Goal: Information Seeking & Learning: Learn about a topic

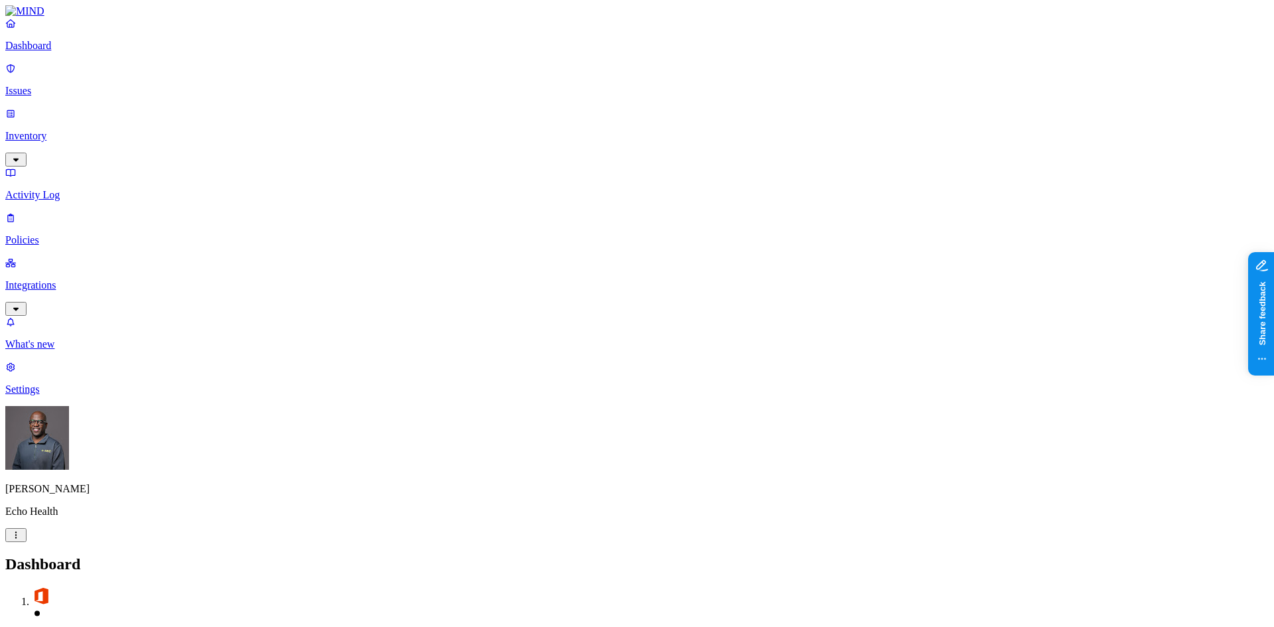
click at [52, 17] on link at bounding box center [637, 11] width 1264 height 12
click at [48, 52] on p "Dashboard" at bounding box center [637, 46] width 1264 height 12
click at [49, 85] on p "Issues" at bounding box center [637, 91] width 1264 height 12
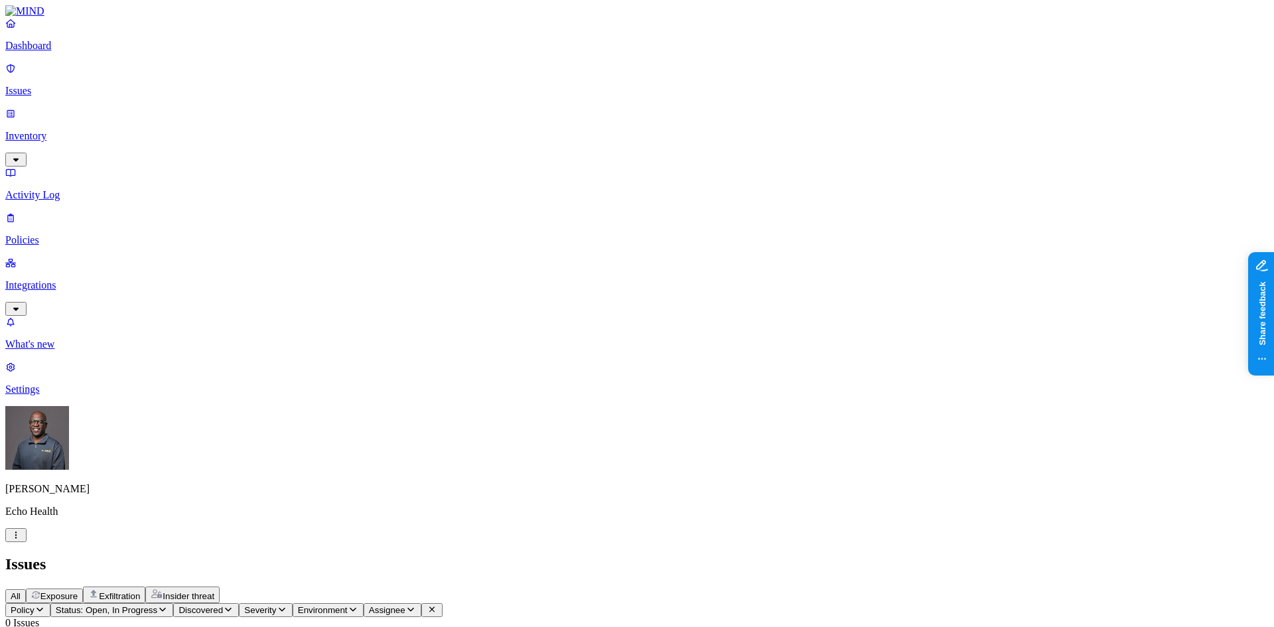
click at [58, 52] on p "Dashboard" at bounding box center [637, 46] width 1264 height 12
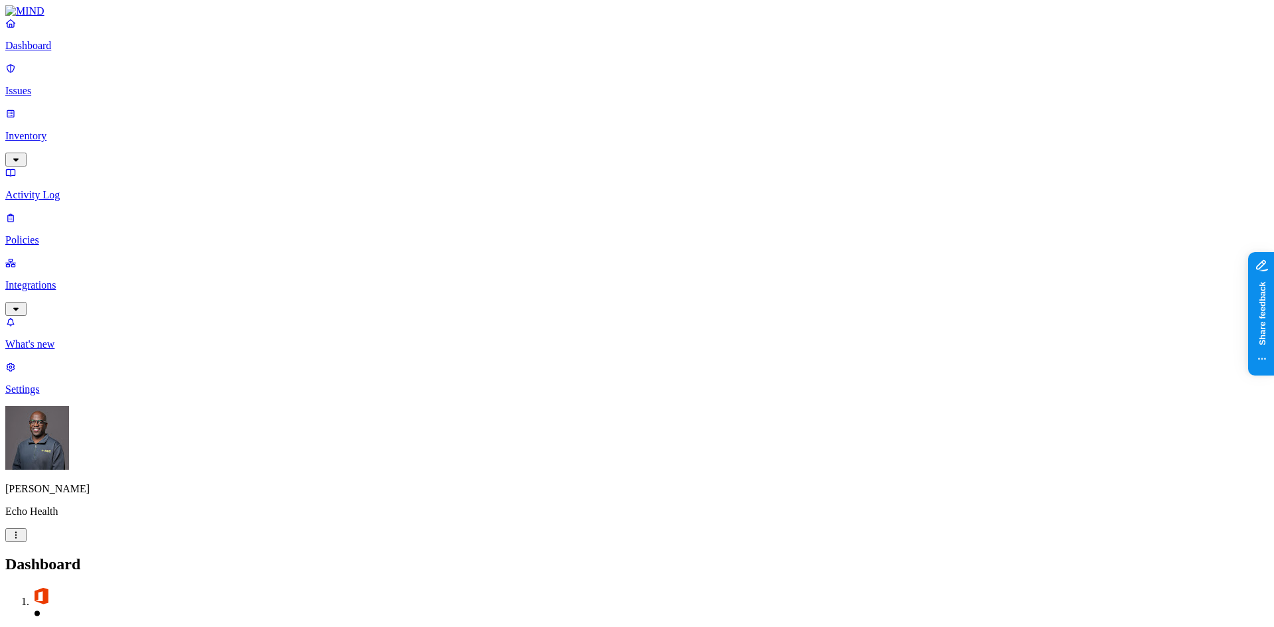
click at [58, 52] on p "Dashboard" at bounding box center [637, 46] width 1264 height 12
click at [61, 279] on p "Integrations" at bounding box center [637, 285] width 1264 height 12
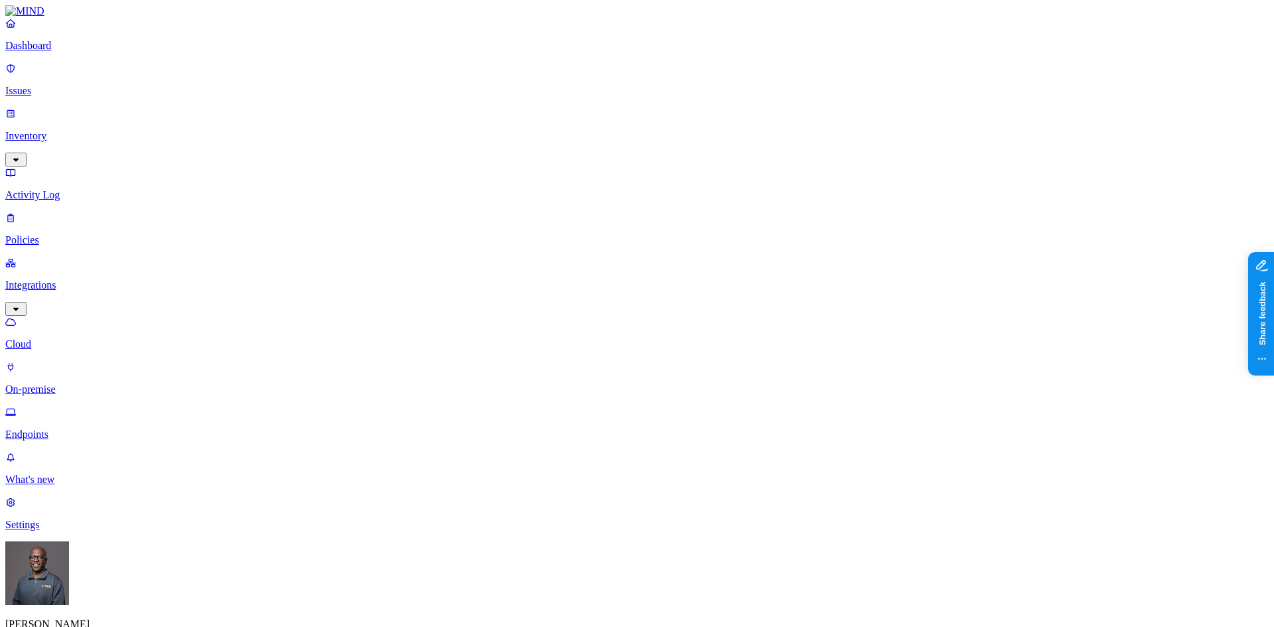
click at [57, 52] on p "Dashboard" at bounding box center [637, 46] width 1264 height 12
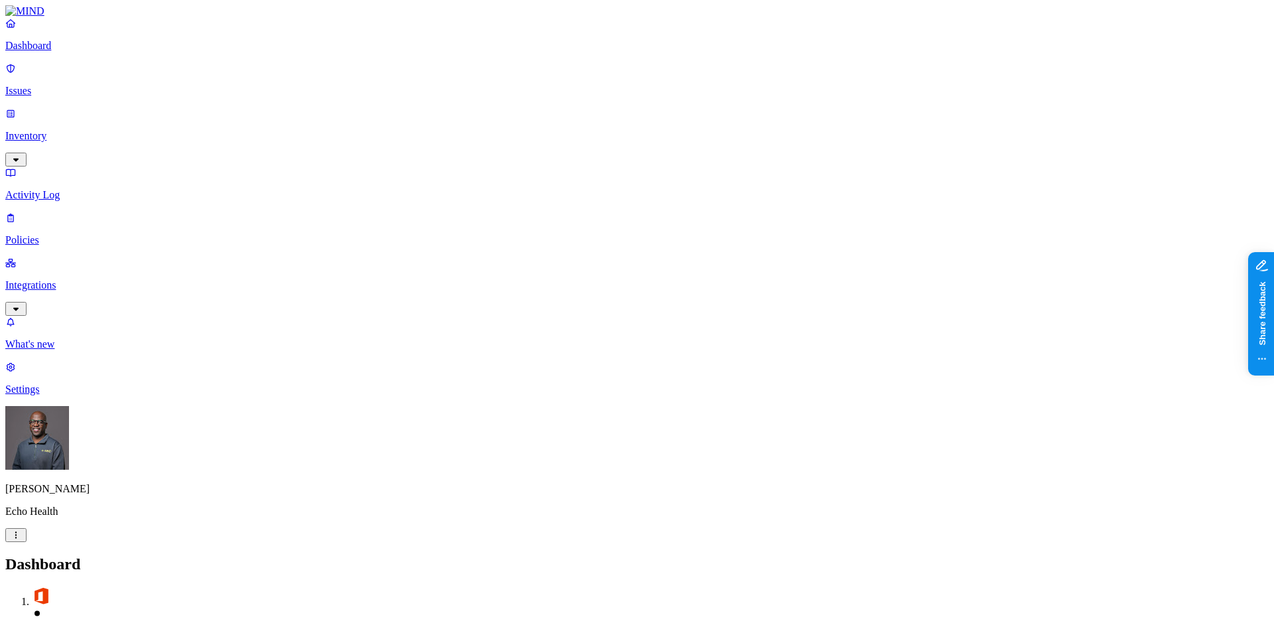
click at [50, 85] on p "Issues" at bounding box center [637, 91] width 1264 height 12
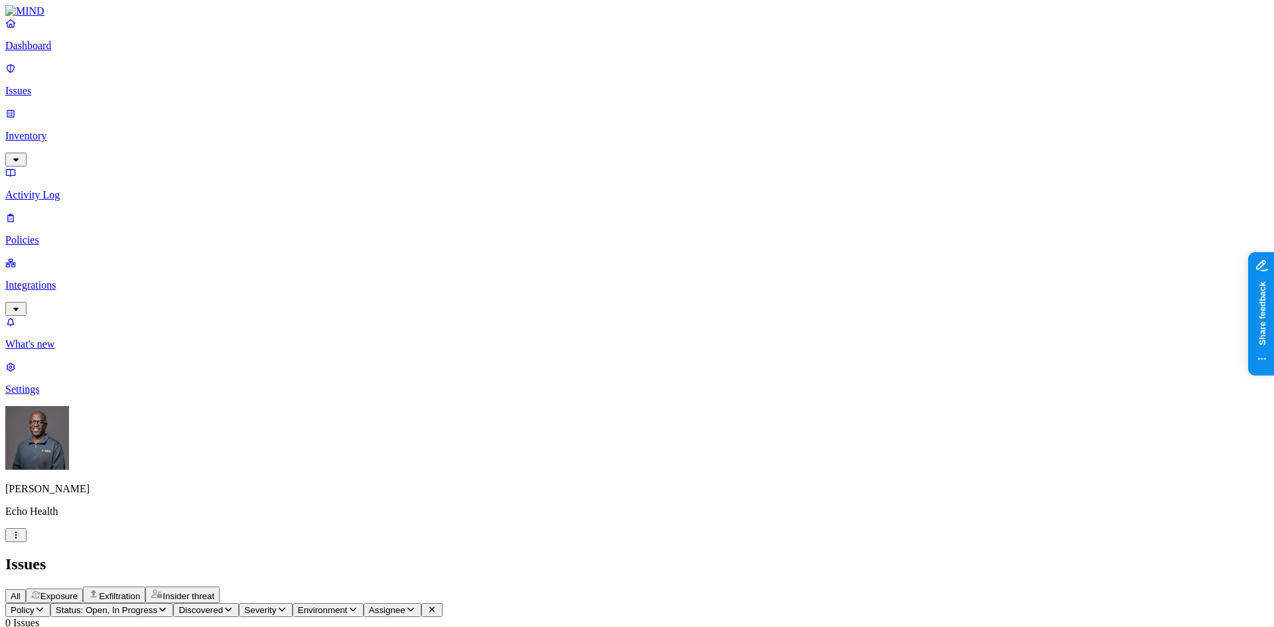
click at [60, 234] on p "Policies" at bounding box center [637, 240] width 1264 height 12
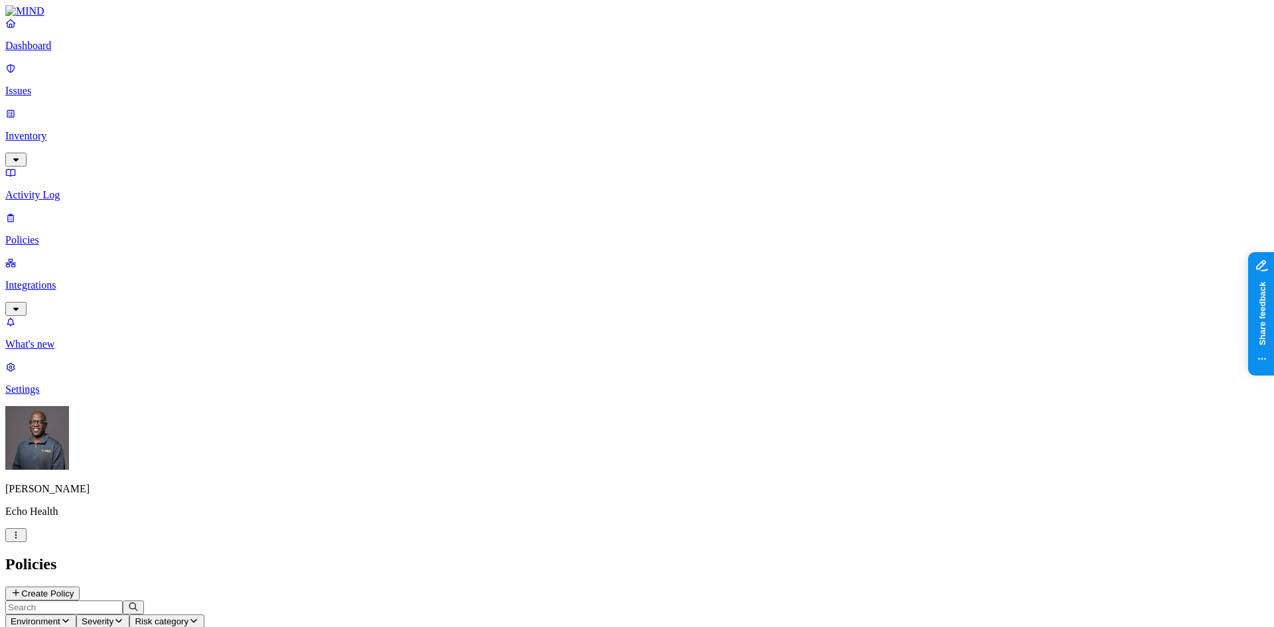
click at [71, 617] on icon "button" at bounding box center [65, 621] width 11 height 9
click at [295, 74] on button "button" at bounding box center [300, 76] width 11 height 4
click at [316, 556] on h2 "Policies" at bounding box center [637, 565] width 1264 height 18
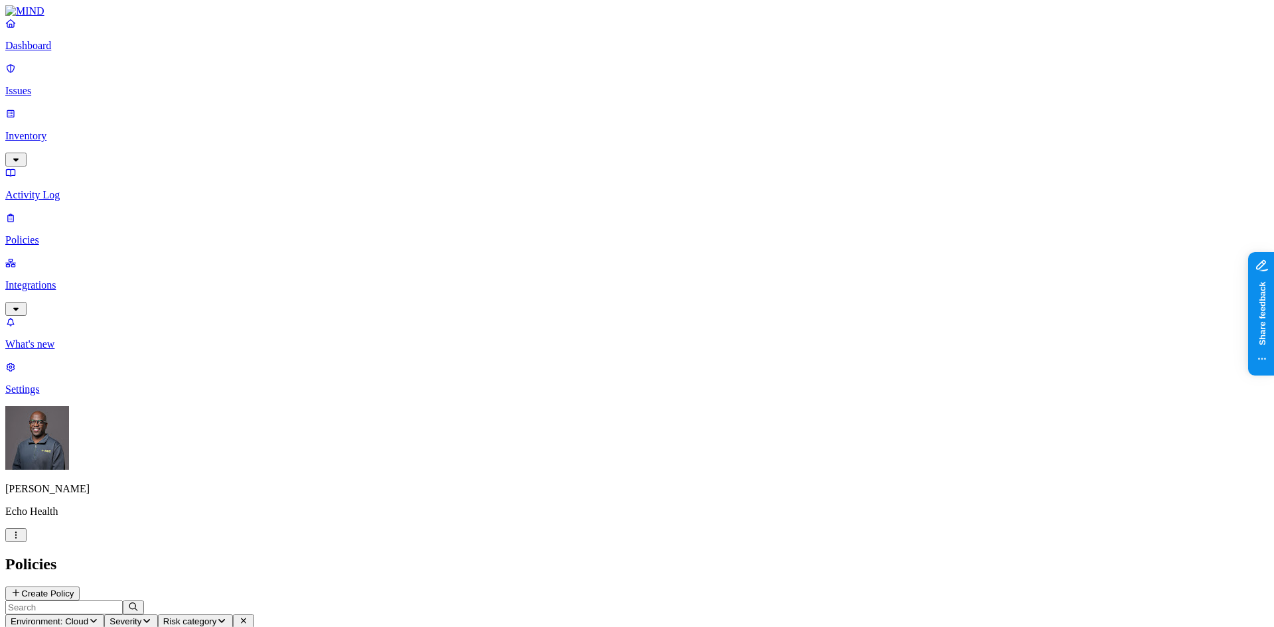
click at [55, 85] on p "Issues" at bounding box center [637, 91] width 1264 height 12
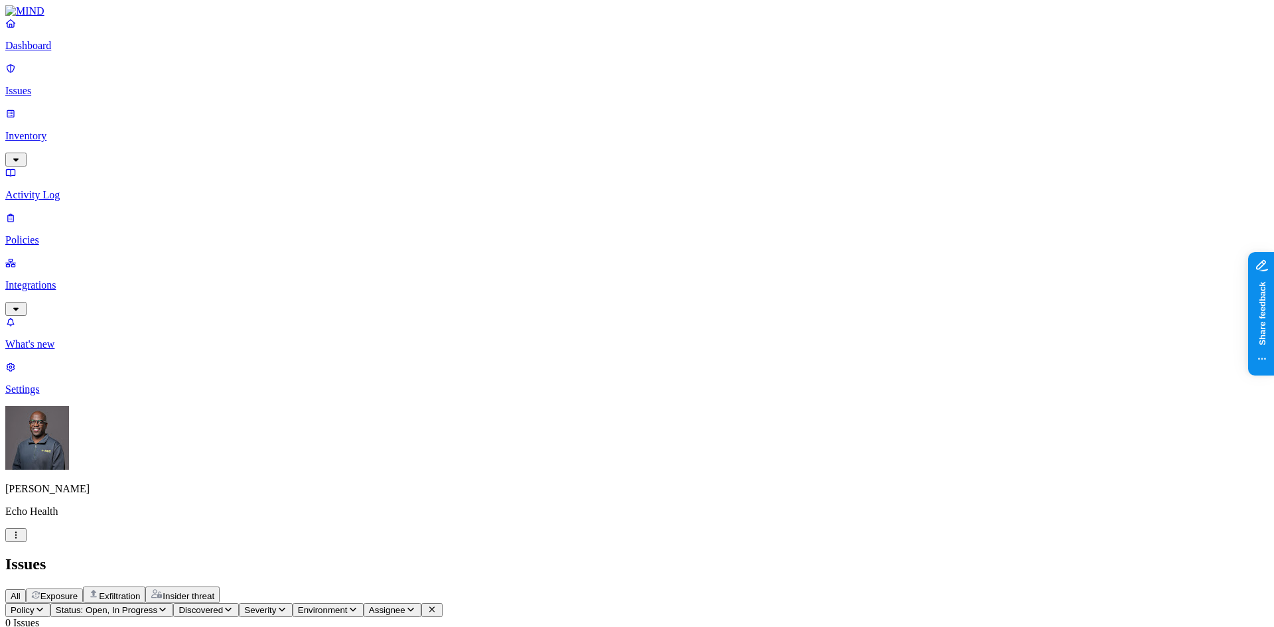
click at [63, 52] on p "Dashboard" at bounding box center [637, 46] width 1264 height 12
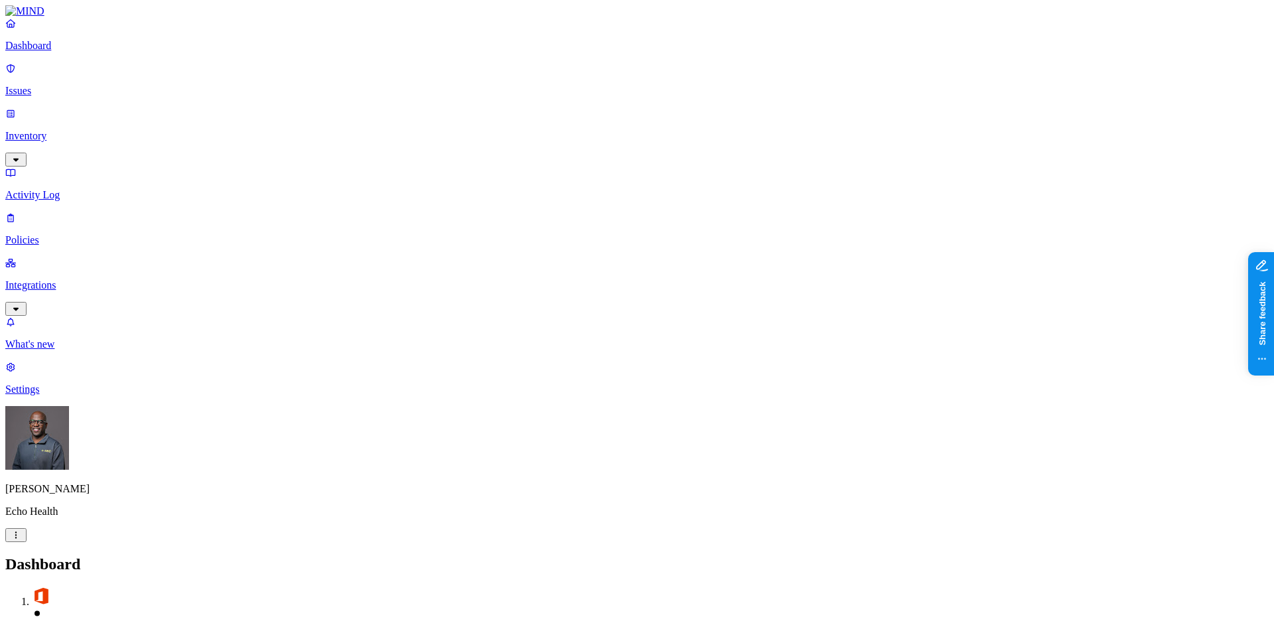
click at [51, 234] on p "Policies" at bounding box center [637, 240] width 1264 height 12
click at [60, 617] on span "Environment" at bounding box center [36, 622] width 50 height 10
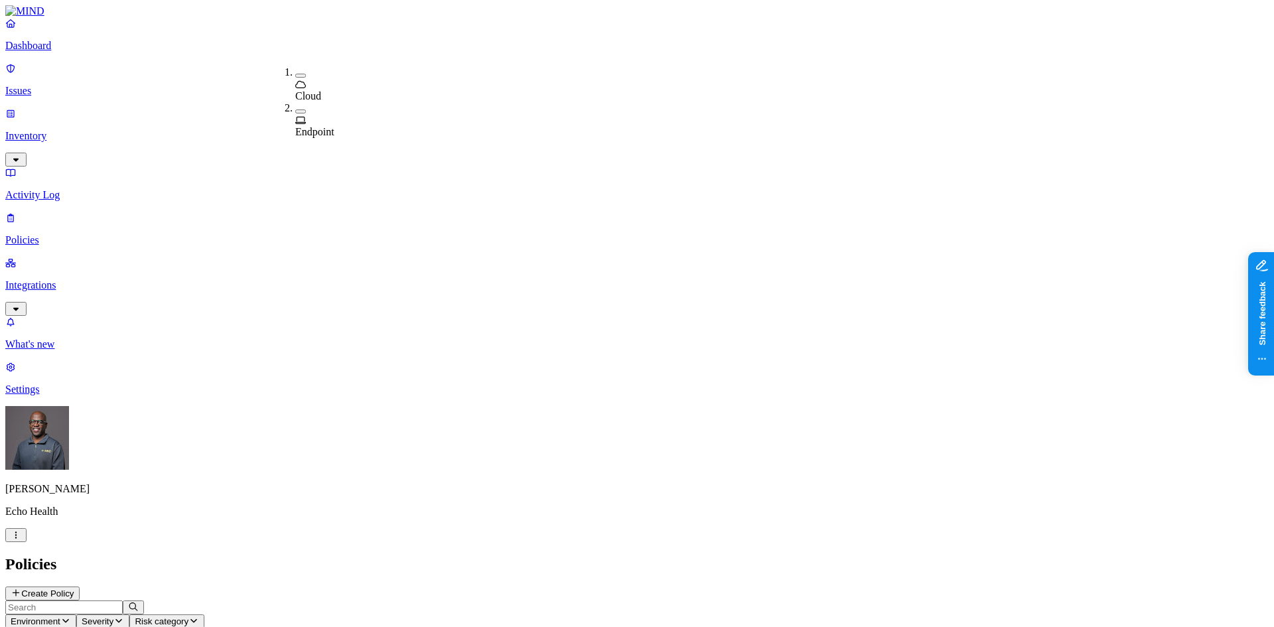
click at [301, 116] on icon at bounding box center [300, 120] width 11 height 9
click at [66, 279] on p "Integrations" at bounding box center [637, 285] width 1264 height 12
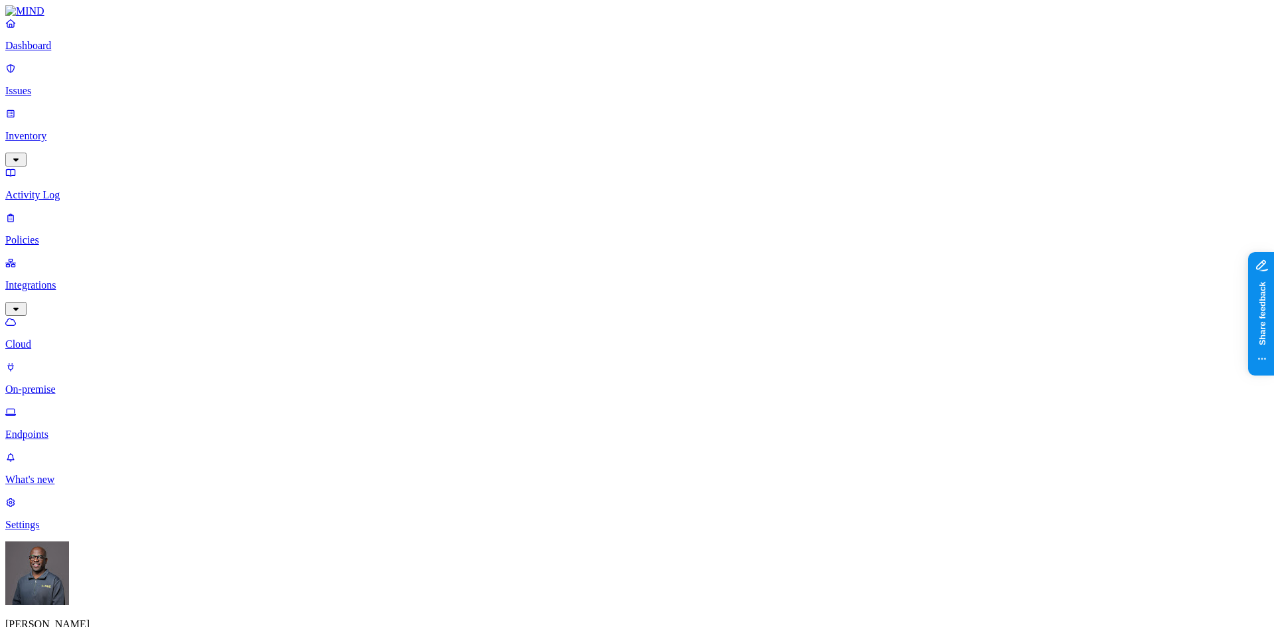
click at [62, 429] on p "Endpoints" at bounding box center [637, 435] width 1264 height 12
click at [64, 52] on p "Dashboard" at bounding box center [637, 46] width 1264 height 12
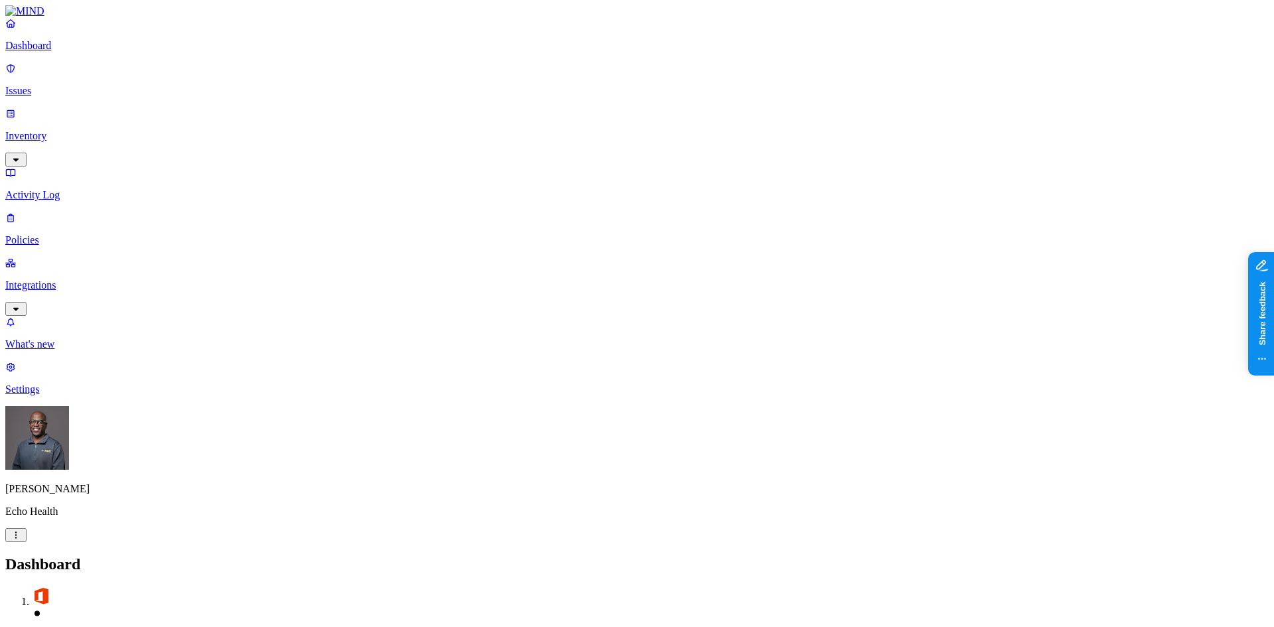
click at [45, 85] on p "Issues" at bounding box center [637, 91] width 1264 height 12
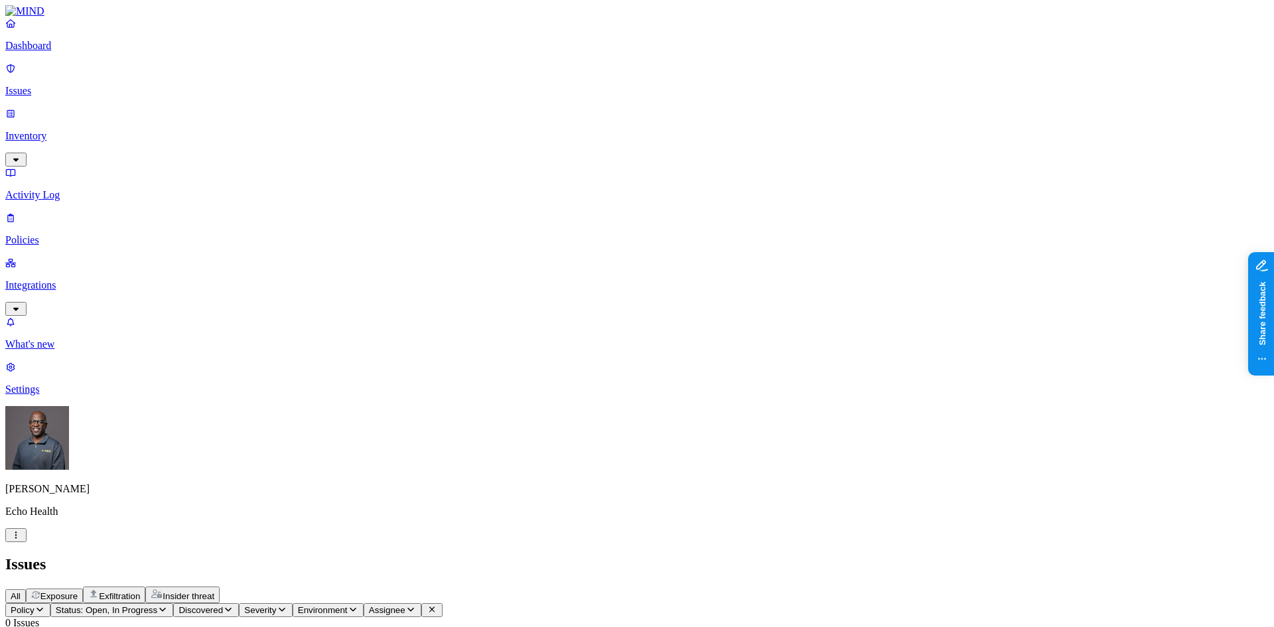
click at [59, 52] on p "Dashboard" at bounding box center [637, 46] width 1264 height 12
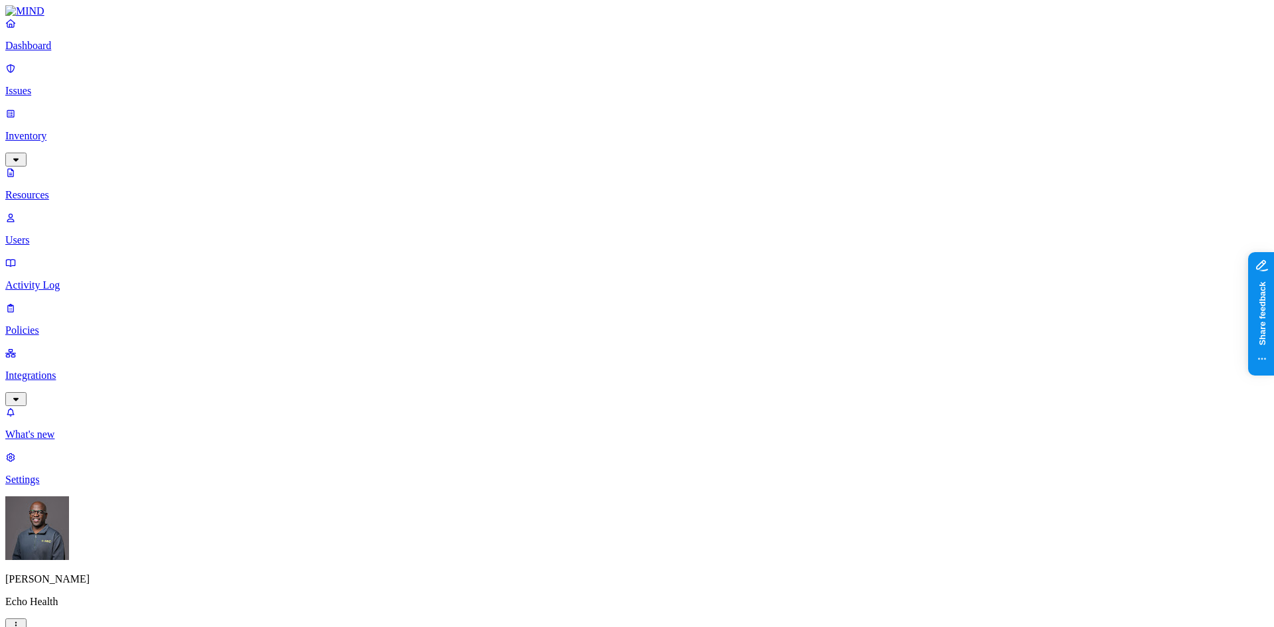
click at [47, 486] on p "Settings" at bounding box center [637, 480] width 1264 height 12
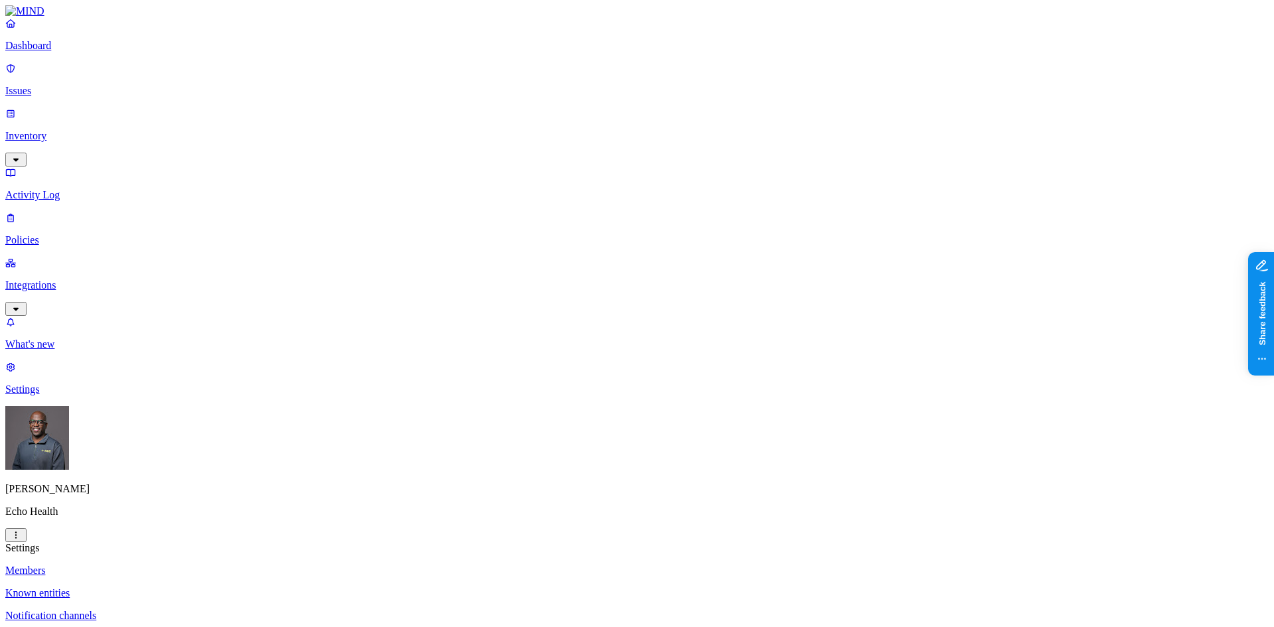
click at [189, 587] on p "Known entities" at bounding box center [637, 593] width 1264 height 12
click at [49, 52] on p "Dashboard" at bounding box center [637, 46] width 1264 height 12
click at [48, 85] on p "Issues" at bounding box center [637, 91] width 1264 height 12
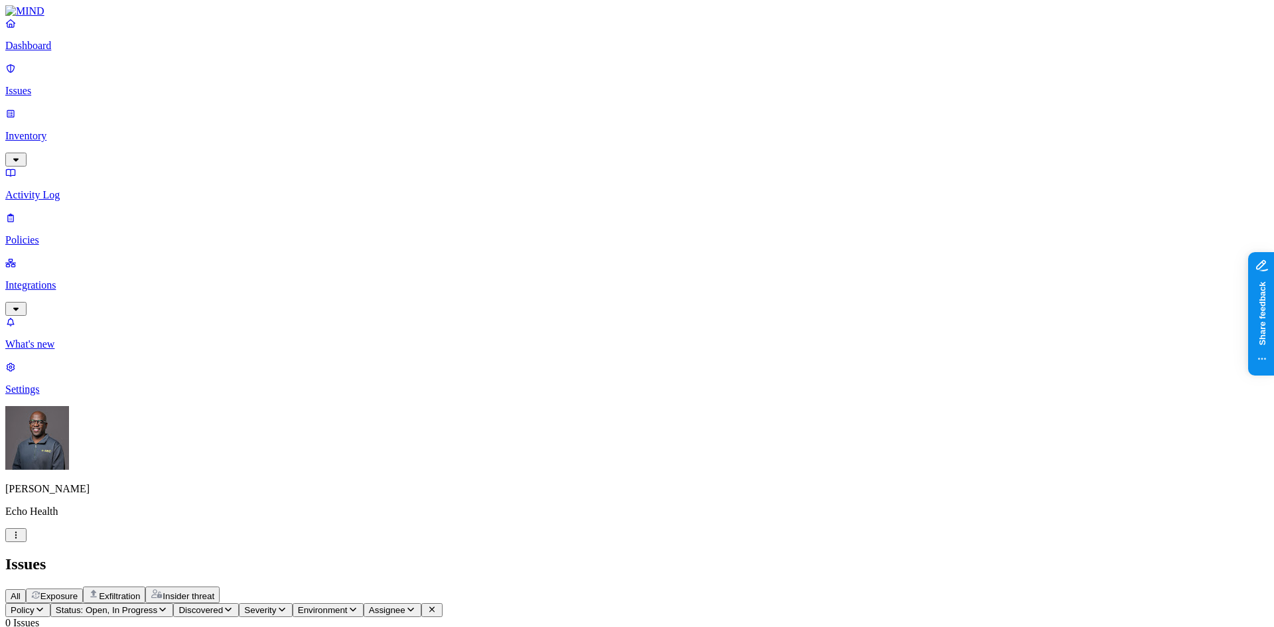
click at [61, 52] on p "Dashboard" at bounding box center [637, 46] width 1264 height 12
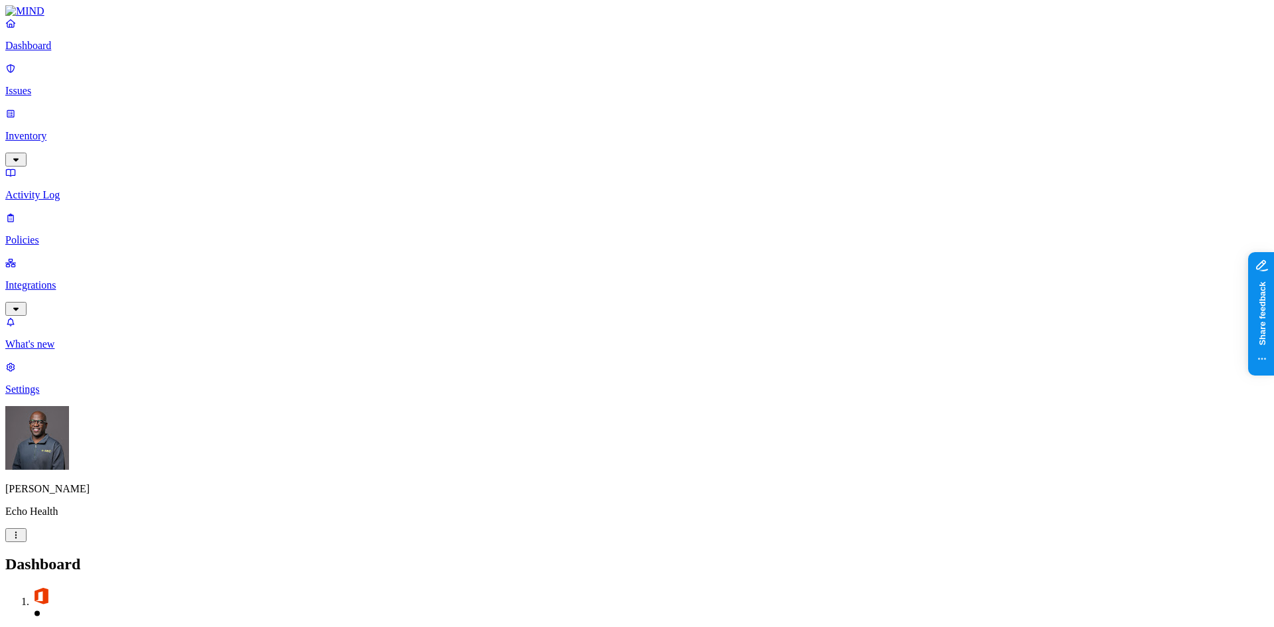
click at [50, 130] on p "Inventory" at bounding box center [637, 136] width 1264 height 12
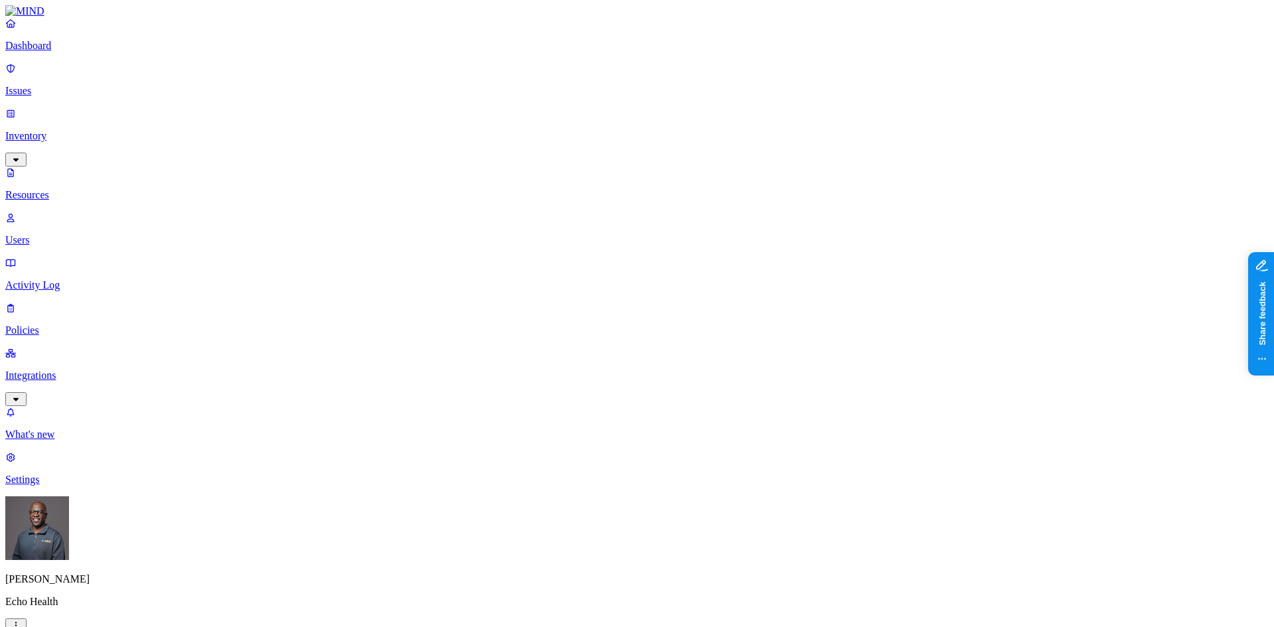
click at [47, 52] on p "Dashboard" at bounding box center [637, 46] width 1264 height 12
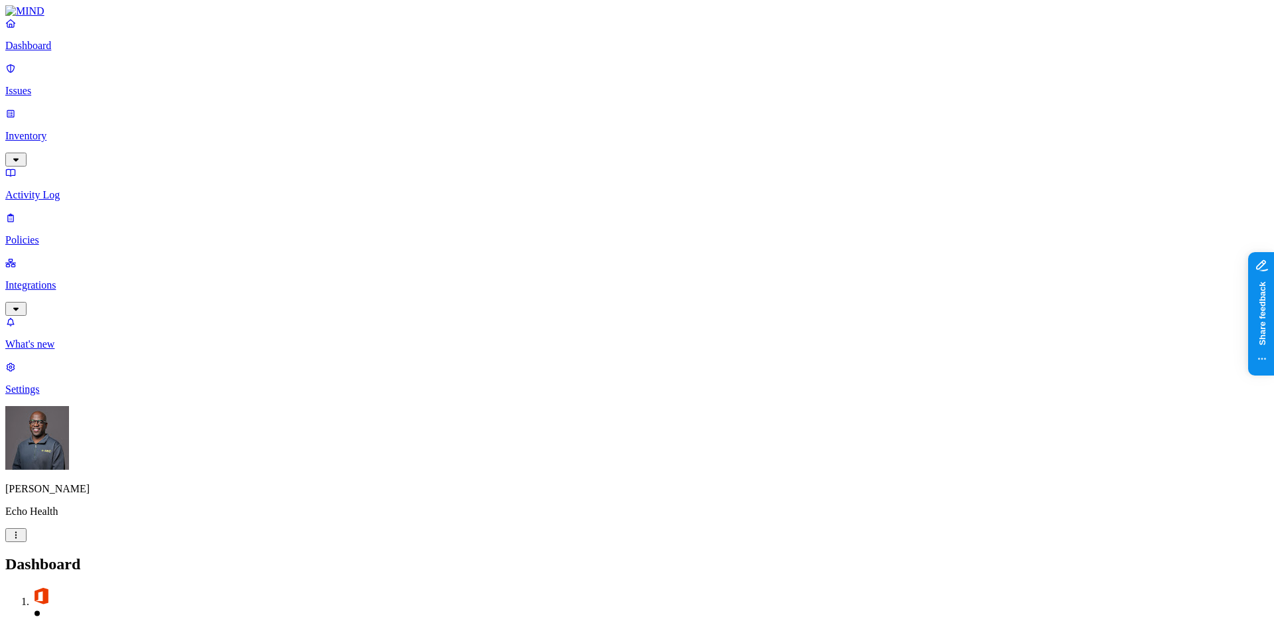
click at [51, 234] on p "Policies" at bounding box center [637, 240] width 1264 height 12
click at [55, 130] on p "Inventory" at bounding box center [637, 136] width 1264 height 12
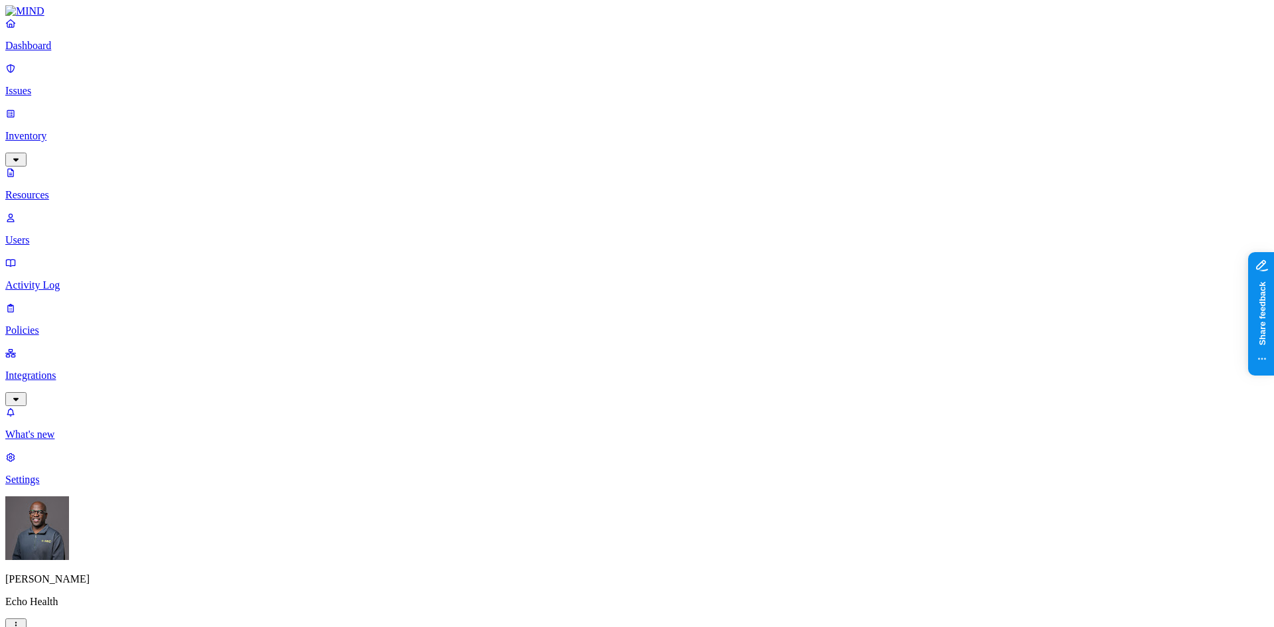
click at [44, 212] on link "Users" at bounding box center [637, 229] width 1264 height 35
click at [38, 279] on p "Activity Log" at bounding box center [637, 285] width 1264 height 12
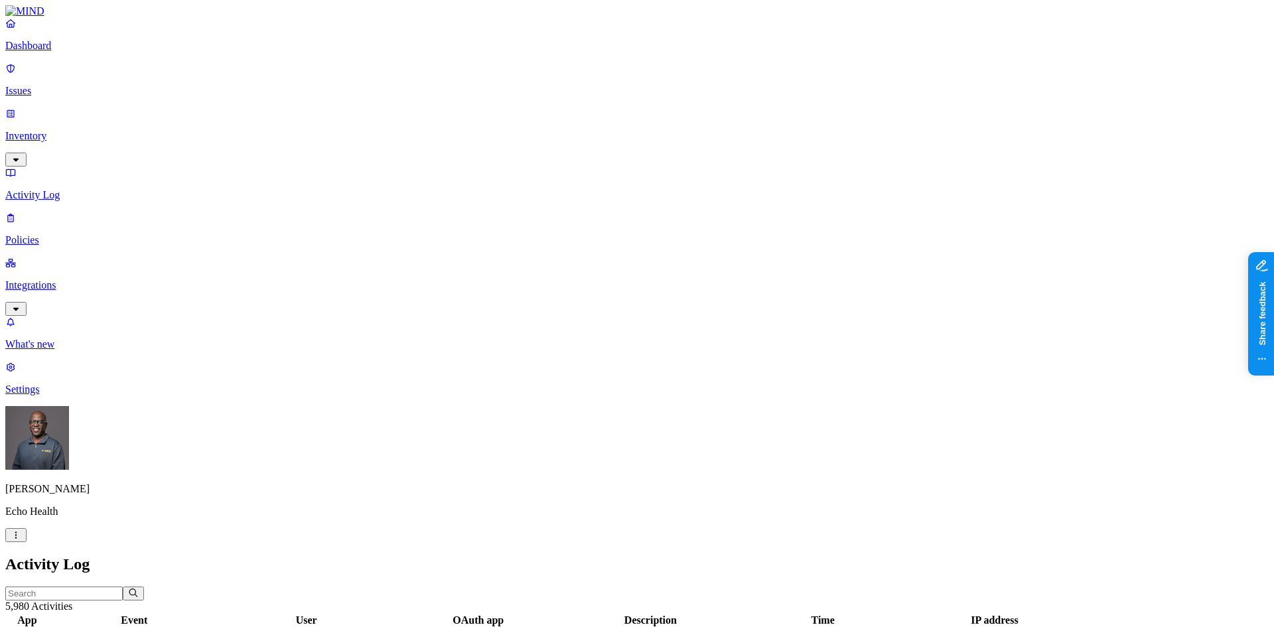
click at [58, 52] on p "Dashboard" at bounding box center [637, 46] width 1264 height 12
click at [53, 130] on p "Inventory" at bounding box center [637, 136] width 1264 height 12
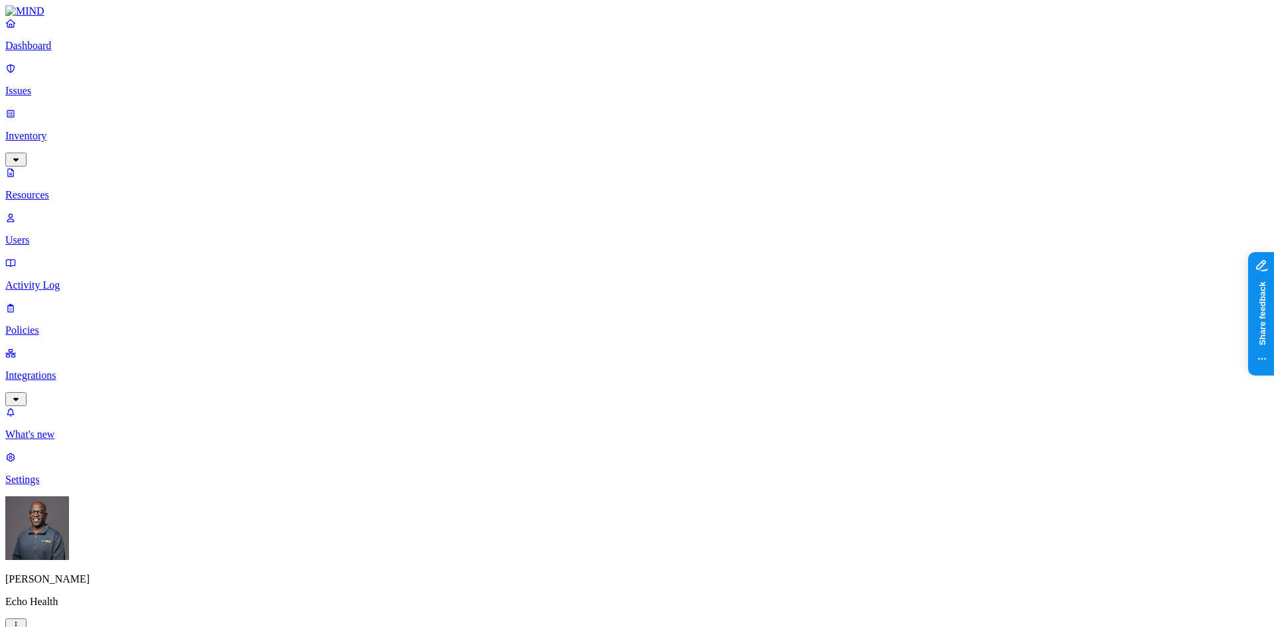
click at [76, 52] on p "Dashboard" at bounding box center [637, 46] width 1264 height 12
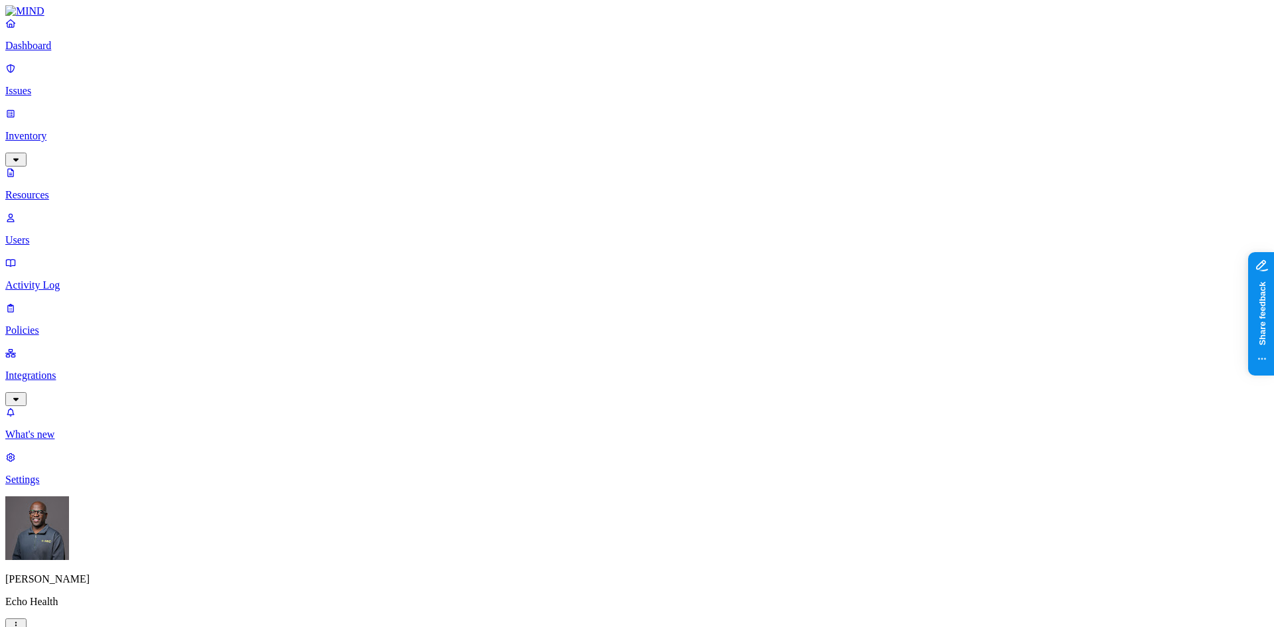
scroll to position [298, 0]
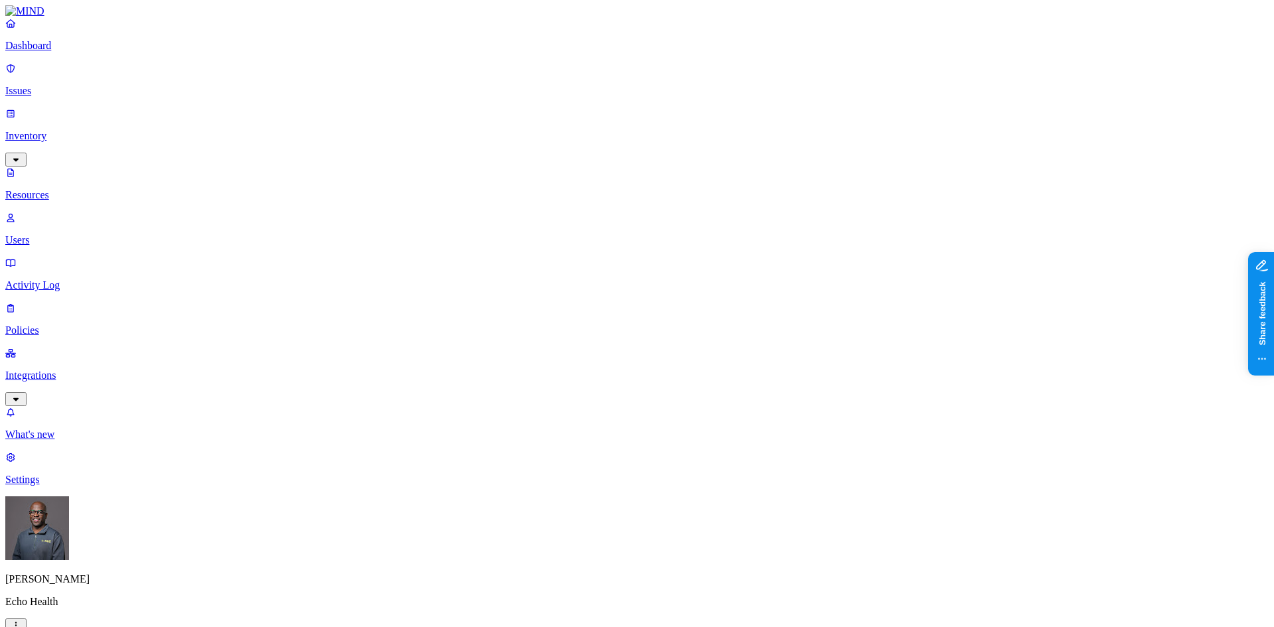
click at [60, 52] on p "Dashboard" at bounding box center [637, 46] width 1264 height 12
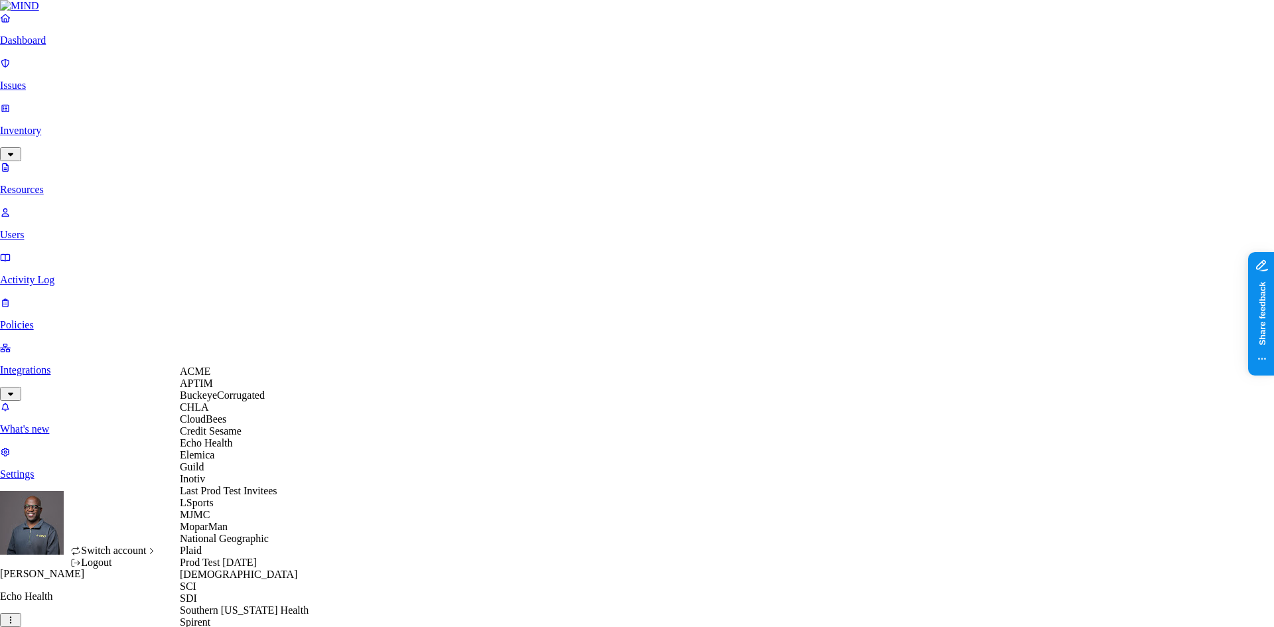
click at [232, 437] on span "Credit Sesame" at bounding box center [211, 430] width 62 height 11
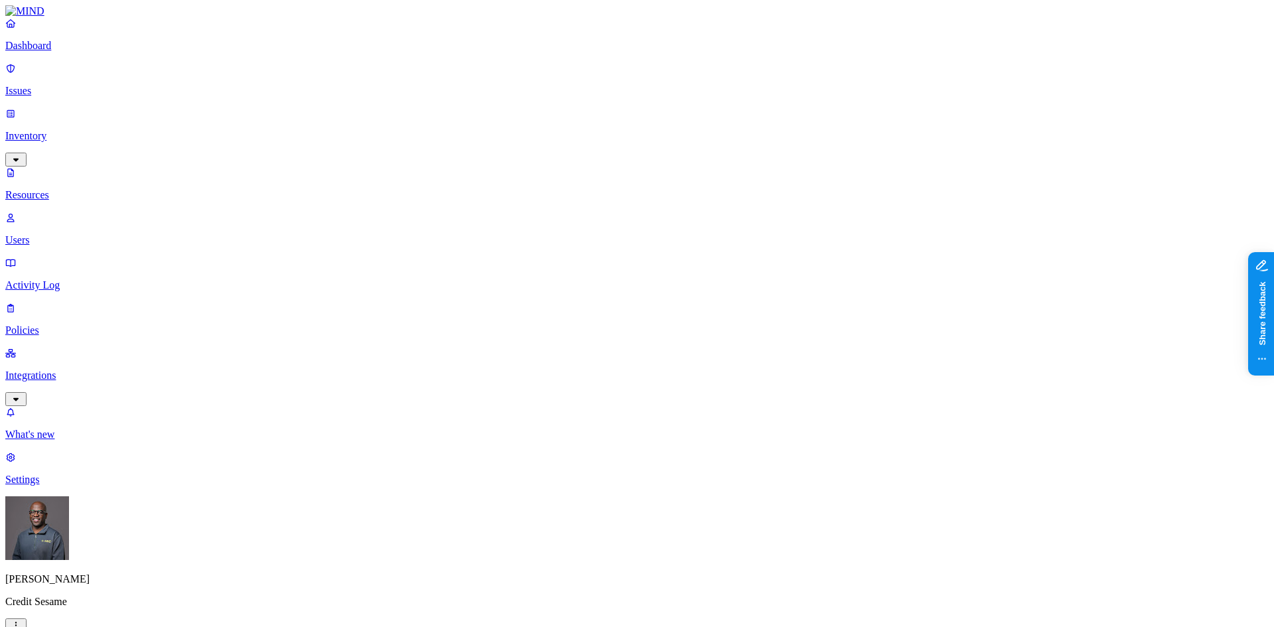
click at [42, 52] on p "Dashboard" at bounding box center [637, 46] width 1264 height 12
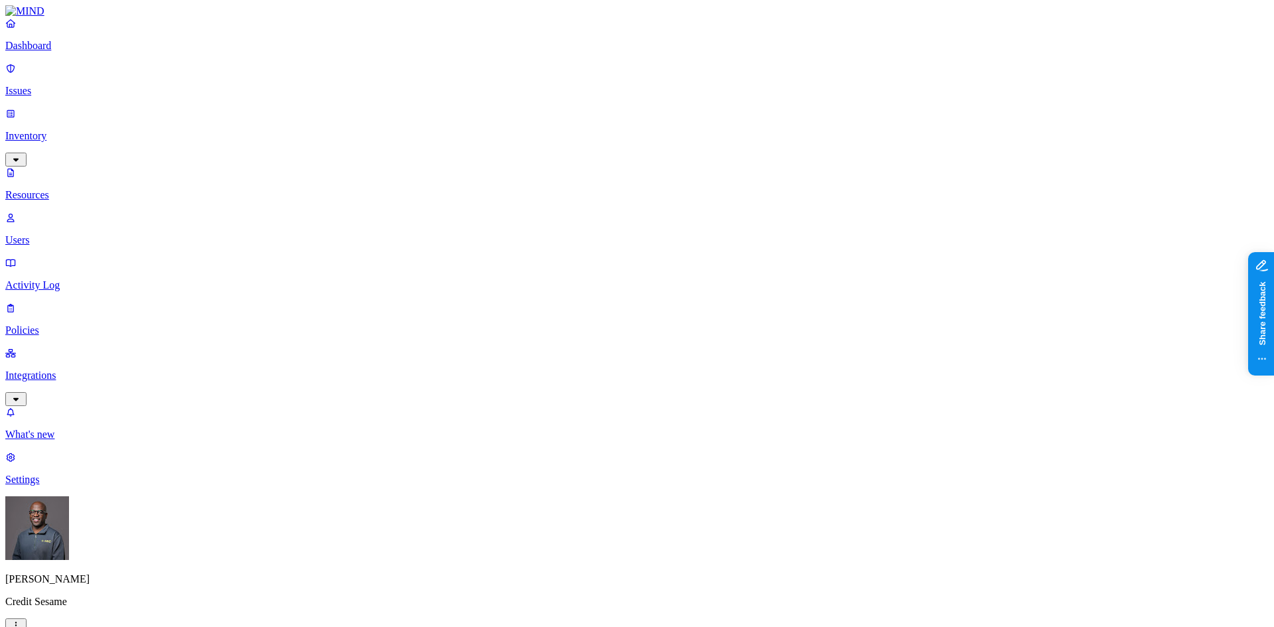
click at [55, 234] on p "Users" at bounding box center [637, 240] width 1264 height 12
click at [54, 189] on p "Resources" at bounding box center [637, 195] width 1264 height 12
click at [45, 52] on p "Dashboard" at bounding box center [637, 46] width 1264 height 12
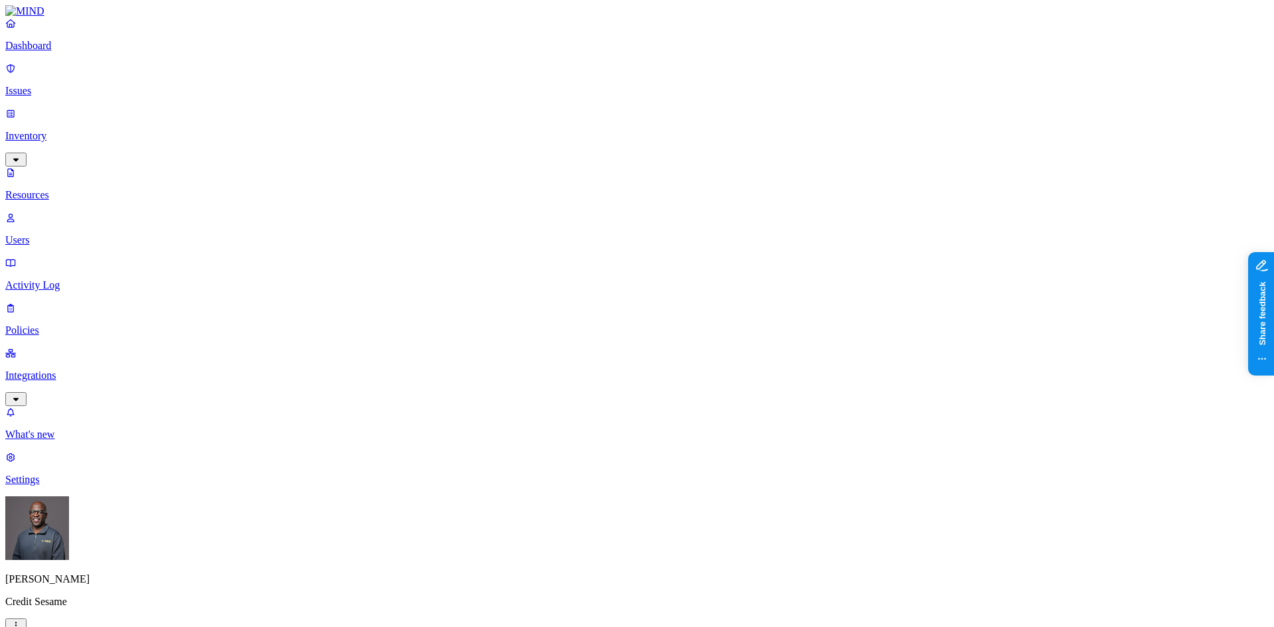
click at [60, 234] on p "Users" at bounding box center [637, 240] width 1264 height 12
click at [54, 189] on p "Resources" at bounding box center [637, 195] width 1264 height 12
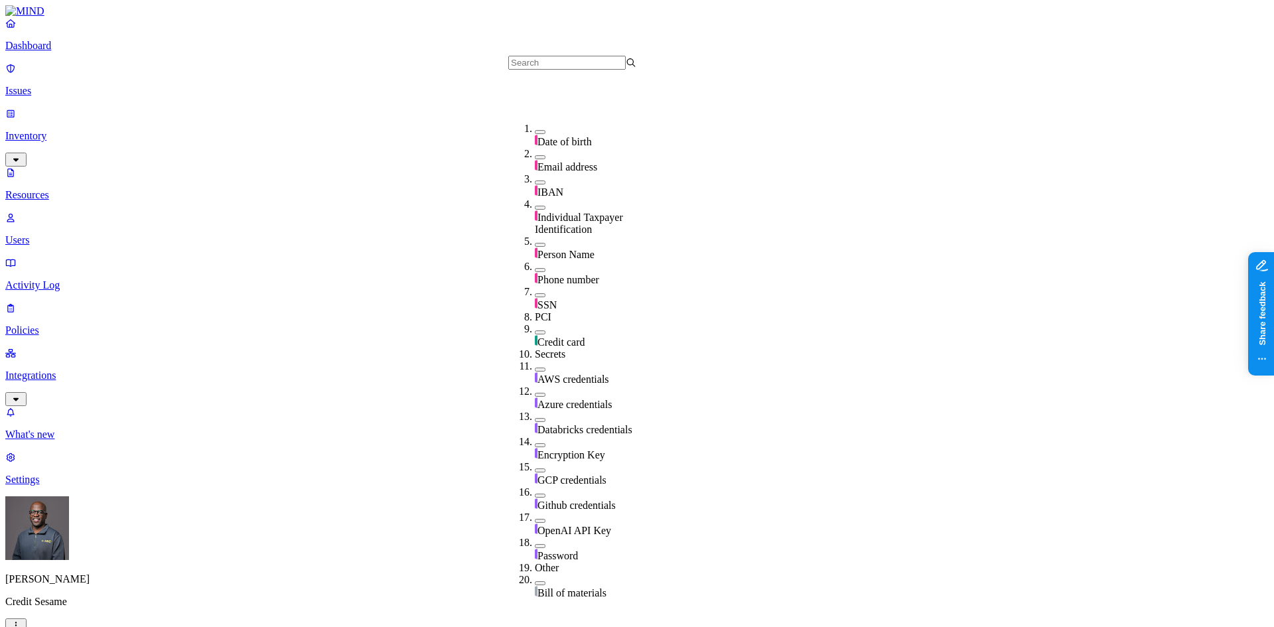
scroll to position [159, 0]
click at [535, 331] on button "button" at bounding box center [540, 333] width 11 height 4
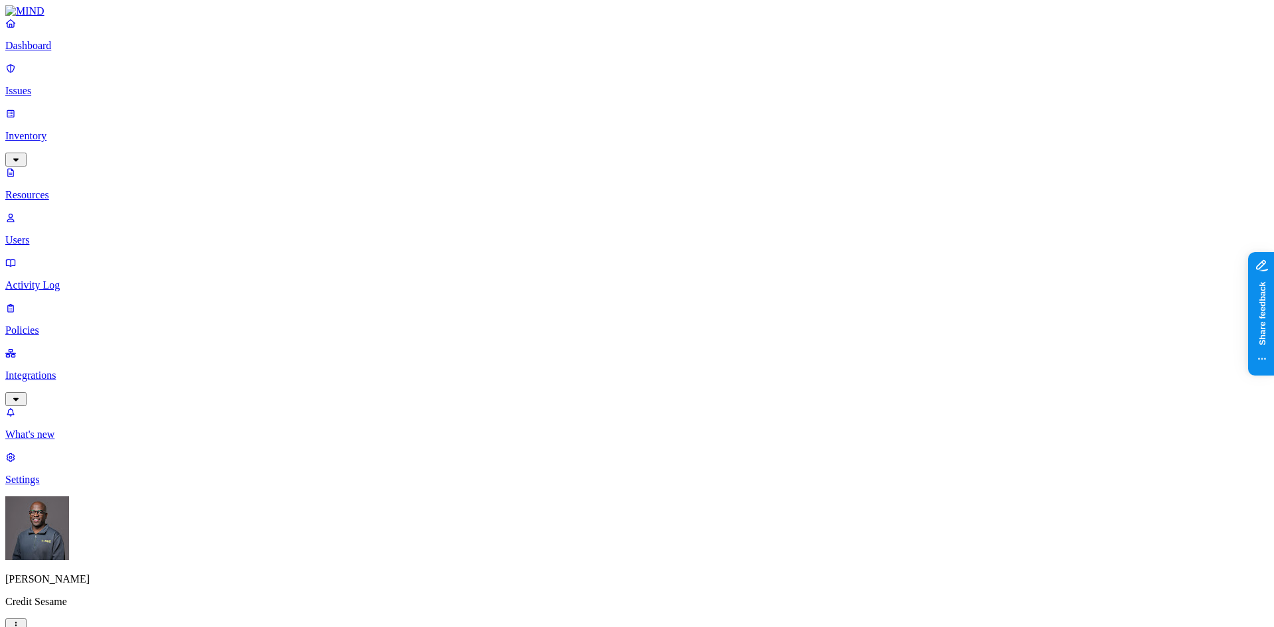
click at [55, 52] on p "Dashboard" at bounding box center [637, 46] width 1264 height 12
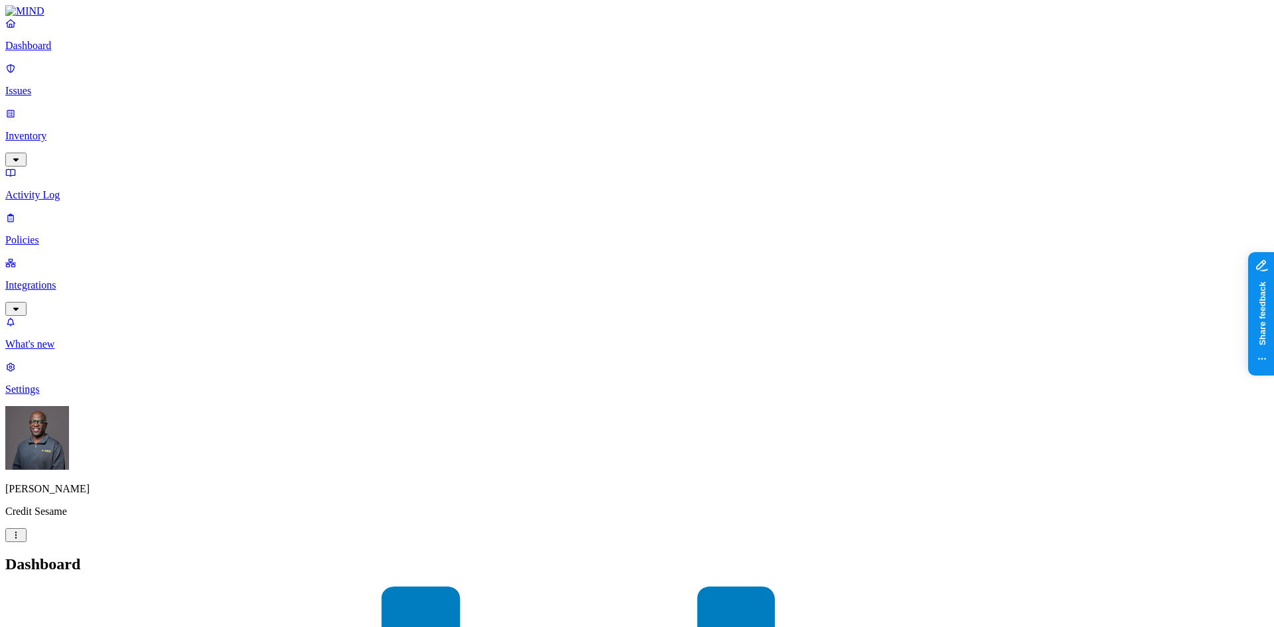
click at [52, 234] on p "Policies" at bounding box center [637, 240] width 1264 height 12
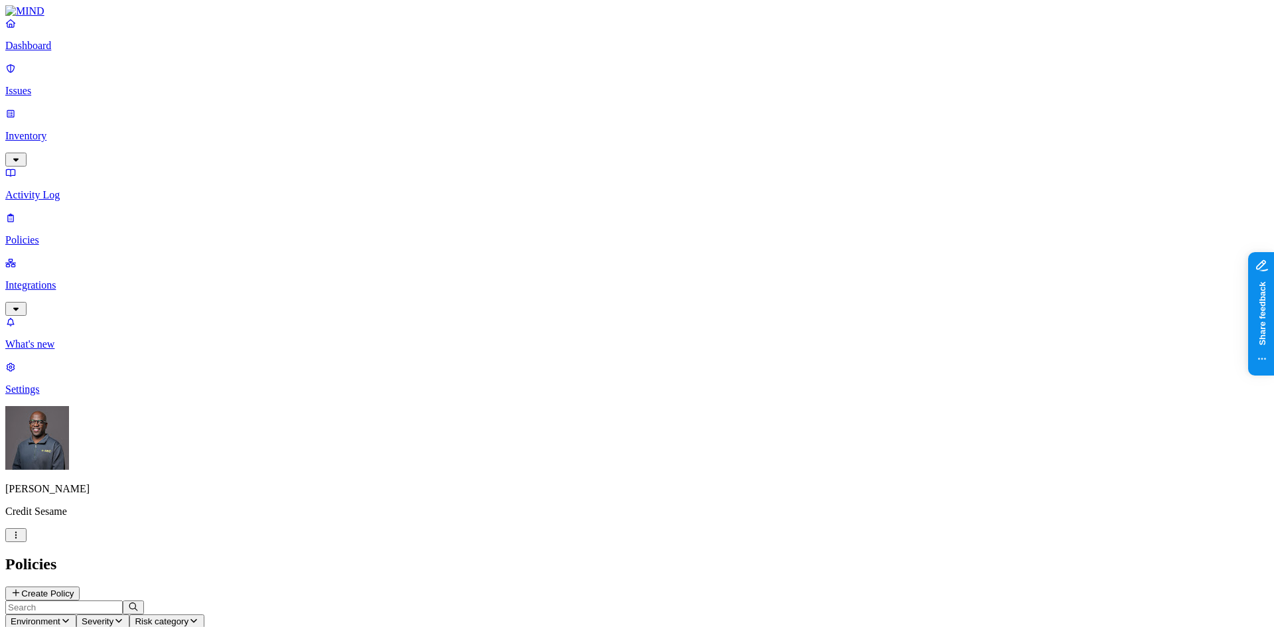
click at [92, 279] on p "Integrations" at bounding box center [637, 285] width 1264 height 12
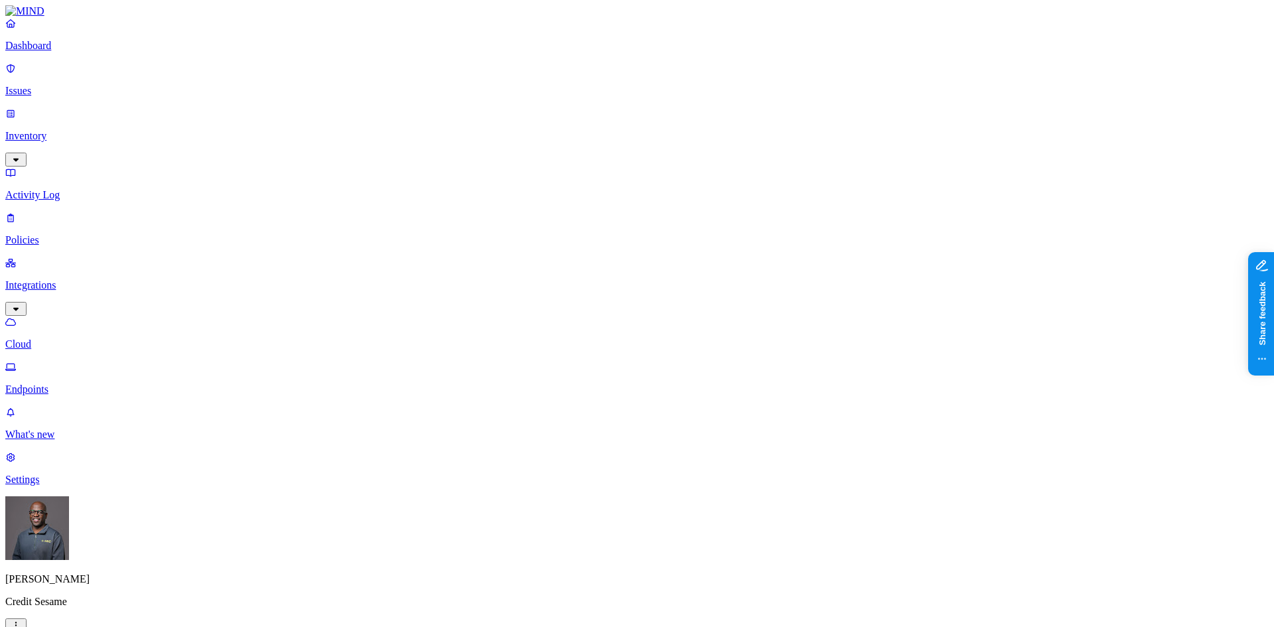
click at [62, 384] on p "Endpoints" at bounding box center [637, 390] width 1264 height 12
click at [56, 339] on p "Cloud" at bounding box center [637, 345] width 1264 height 12
click at [54, 52] on p "Dashboard" at bounding box center [637, 46] width 1264 height 12
